Goal: Information Seeking & Learning: Learn about a topic

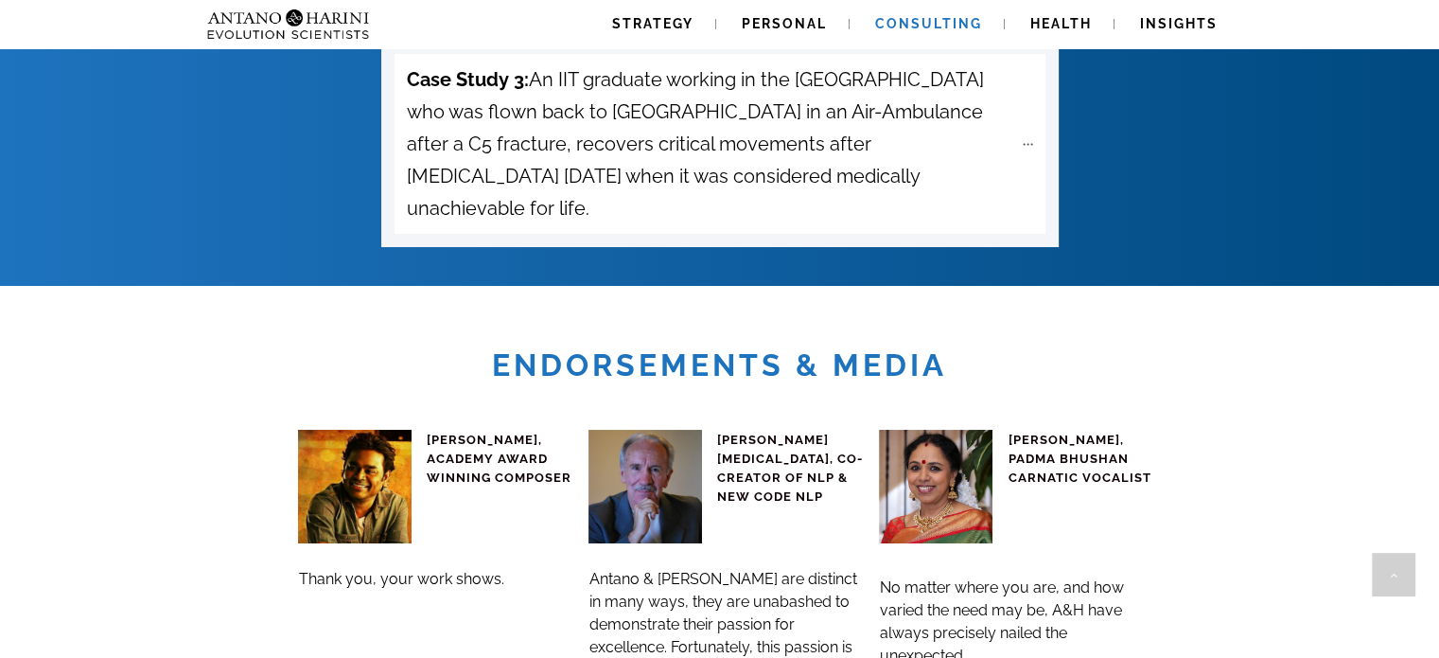
scroll to position [7132, 0]
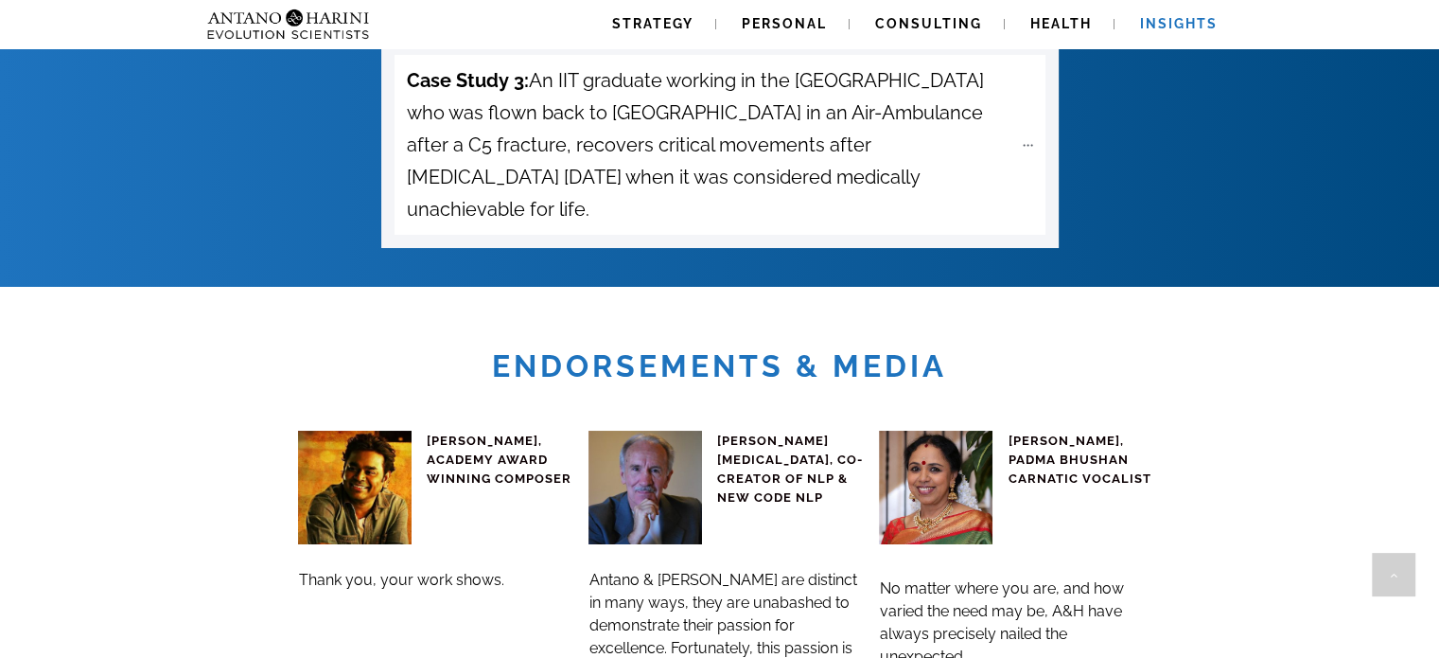
click at [1173, 22] on span "Insights" at bounding box center [1179, 23] width 78 height 15
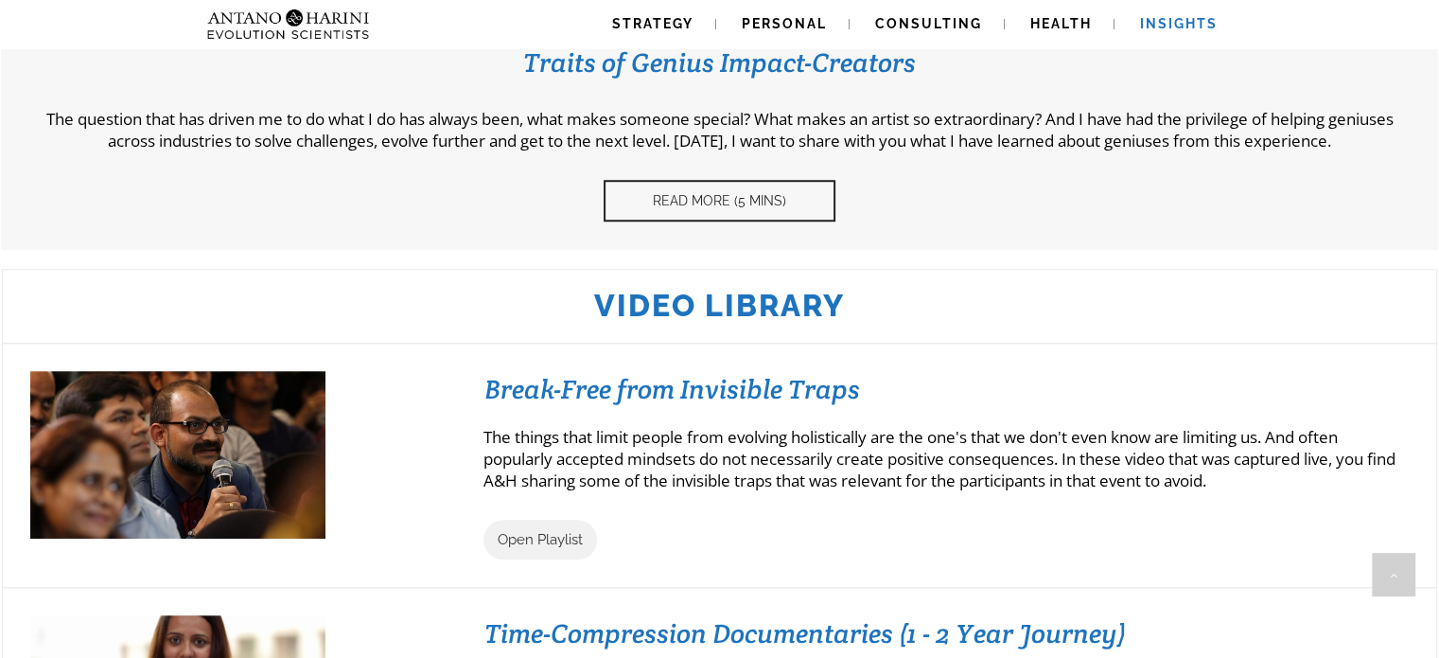
scroll to position [1446, 0]
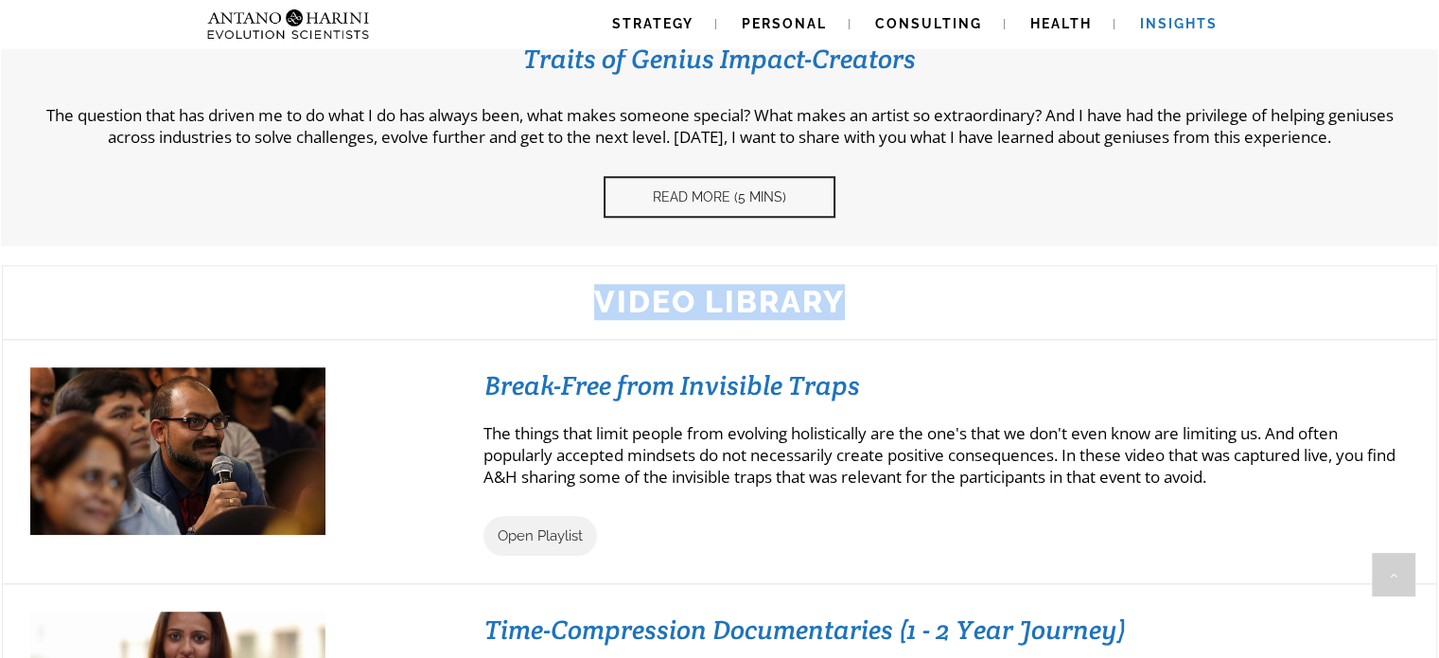
drag, startPoint x: 594, startPoint y: 297, endPoint x: 852, endPoint y: 291, distance: 258.3
click at [852, 291] on h2 "Video Library" at bounding box center [719, 302] width 1397 height 36
click at [874, 321] on div at bounding box center [719, 302] width 1435 height 74
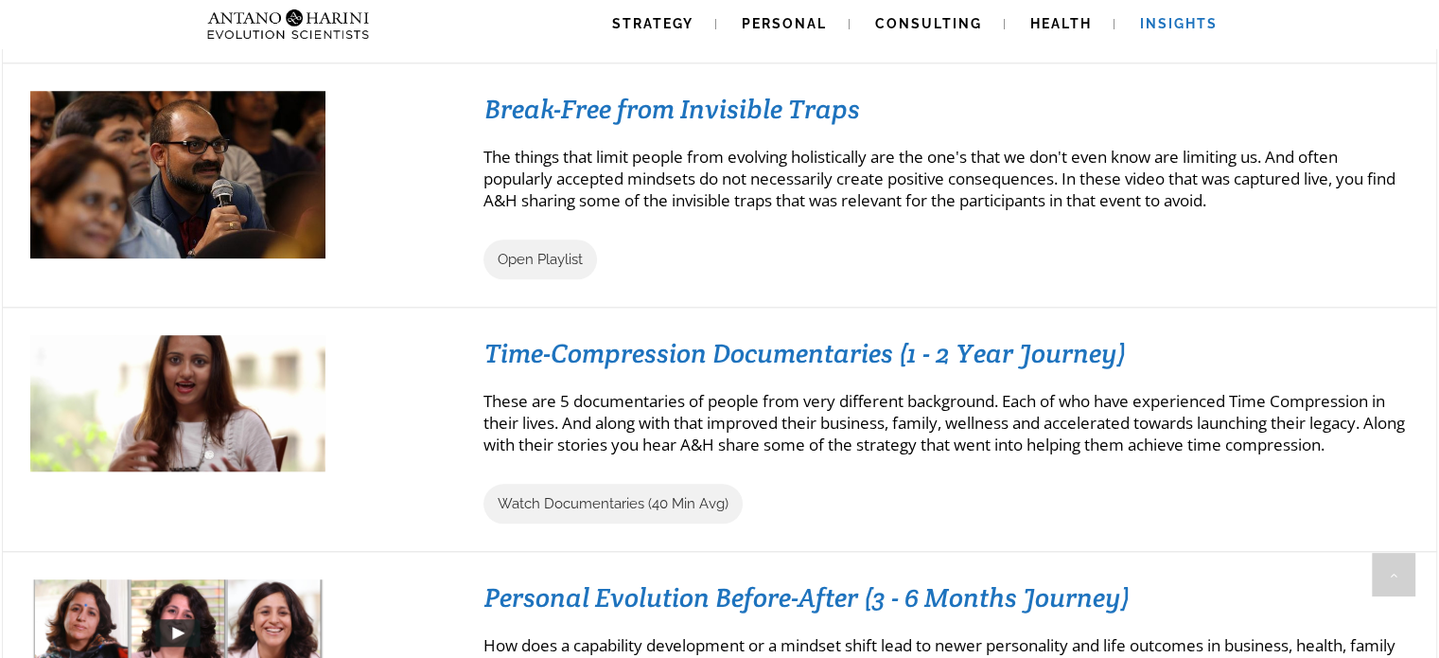
scroll to position [1719, 0]
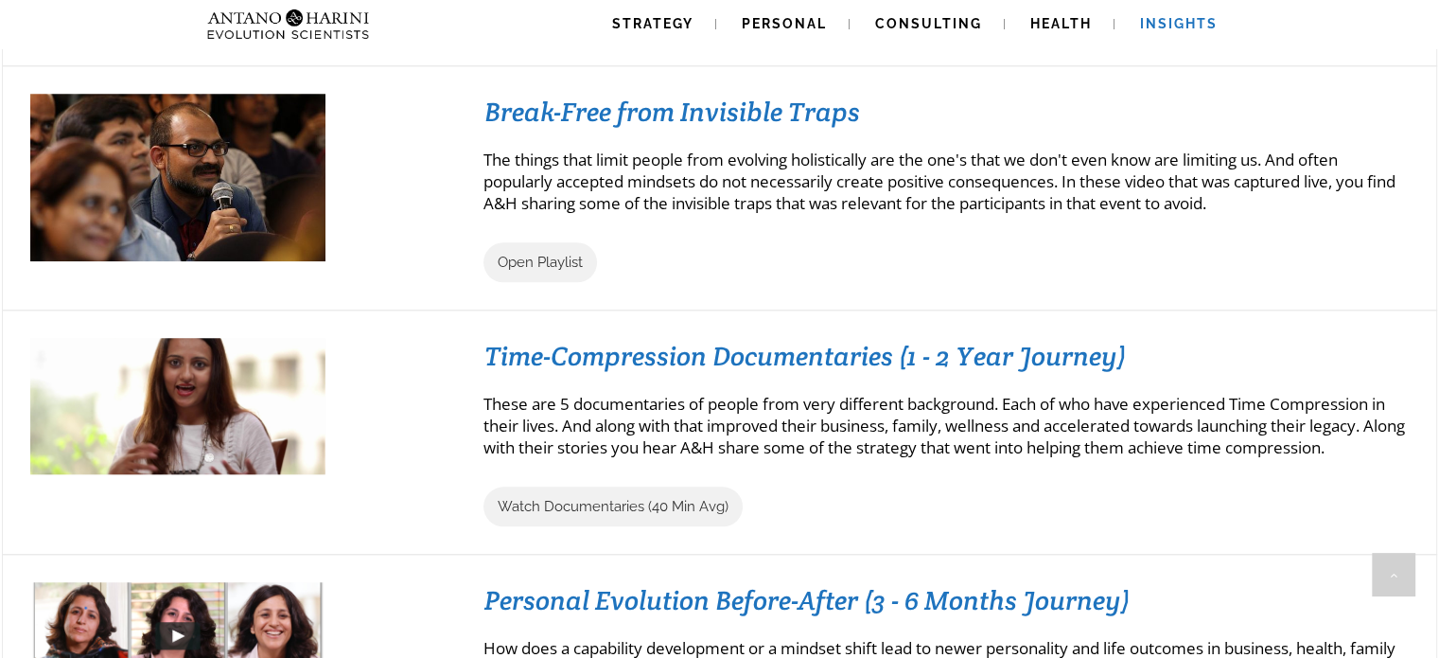
click at [484, 349] on div "Time-Compression Documentaries (1 - 2 Year Journey) These are 5 documentaries o…" at bounding box center [927, 432] width 963 height 188
click at [517, 354] on h3 "Time-Compression Documentaries (1 - 2 Year Journey)" at bounding box center [945, 356] width 923 height 34
click at [472, 351] on div "Time-Compression Documentaries (1 - 2 Year Journey) These are 5 documentaries o…" at bounding box center [927, 432] width 963 height 188
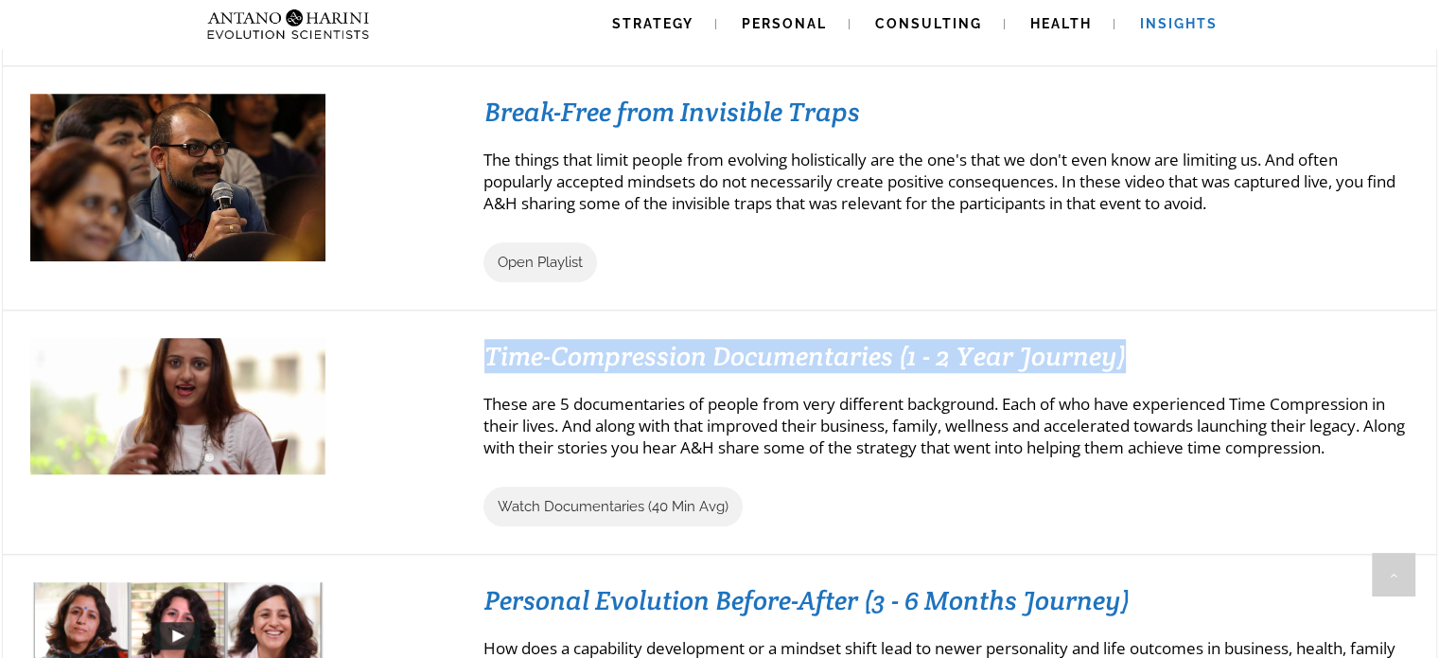
drag, startPoint x: 465, startPoint y: 351, endPoint x: 1155, endPoint y: 365, distance: 690.8
click at [1155, 365] on div "Time-Compression Documentaries (1 - 2 Year Journey) These are 5 documentaries o…" at bounding box center [927, 432] width 963 height 188
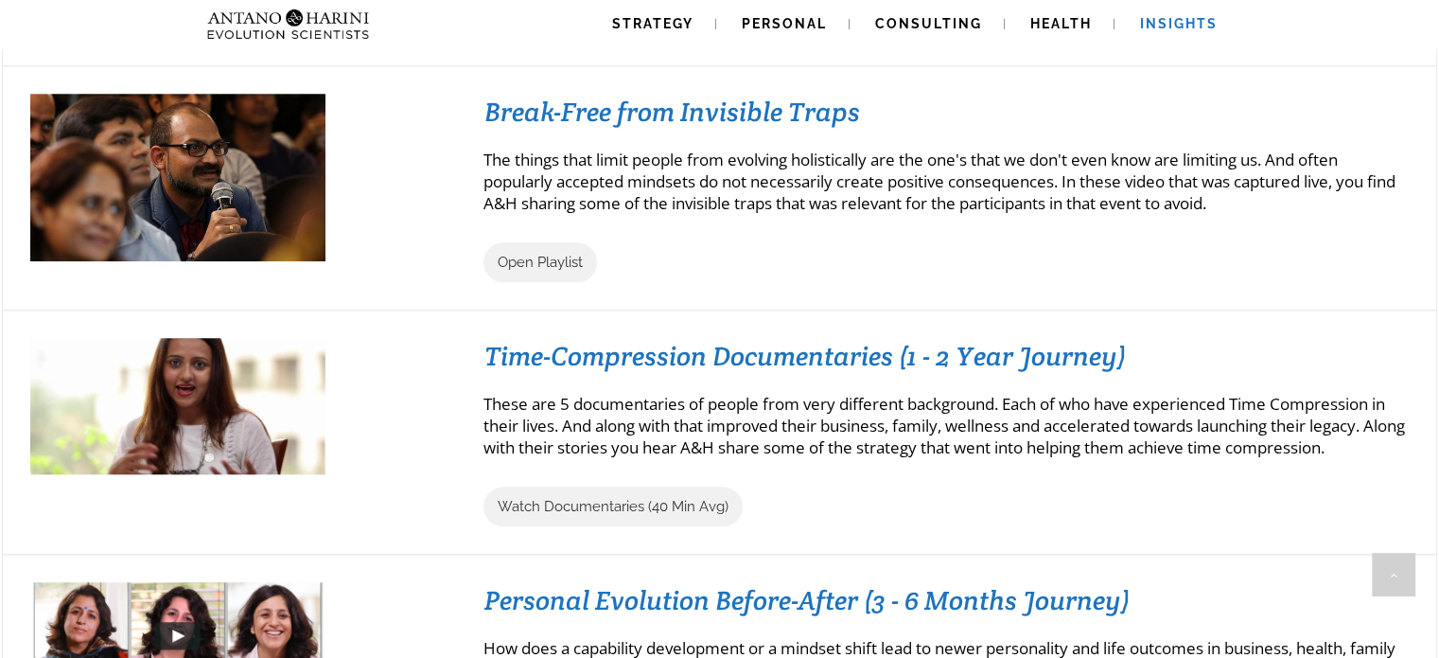
click at [1207, 322] on div at bounding box center [719, 431] width 1435 height 245
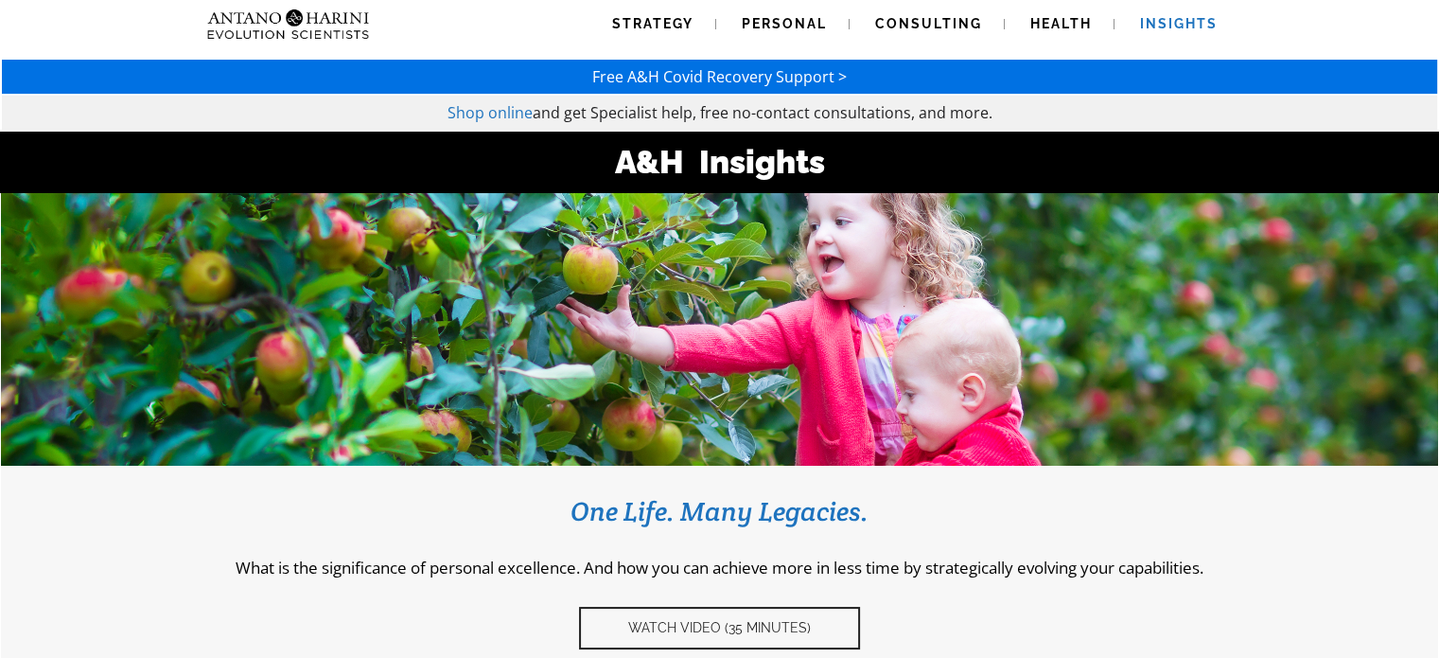
scroll to position [0, 0]
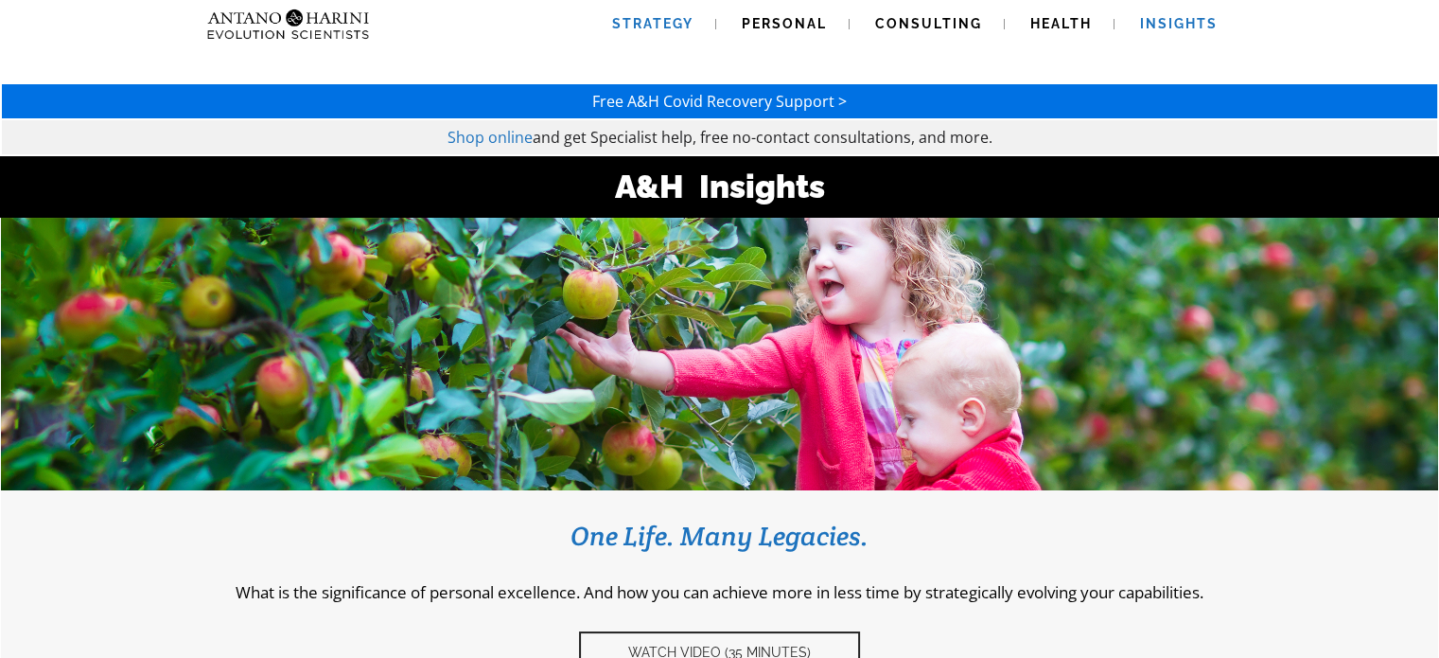
click at [653, 37] on link "Strategy" at bounding box center [652, 24] width 127 height 48
